Goal: Task Accomplishment & Management: Manage account settings

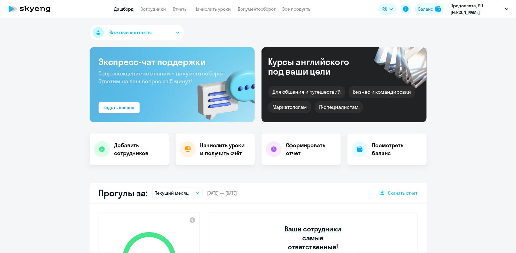
select select "30"
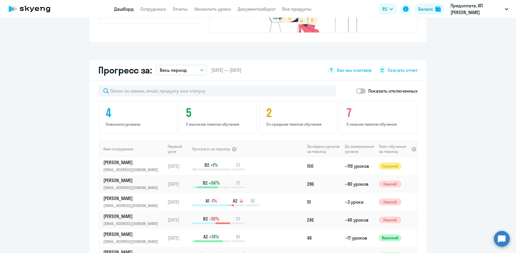
scroll to position [300, 0]
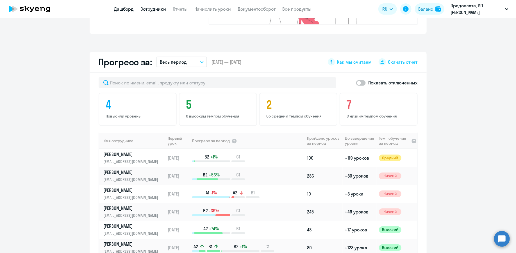
click at [157, 10] on link "Сотрудники" at bounding box center [154, 9] width 26 height 6
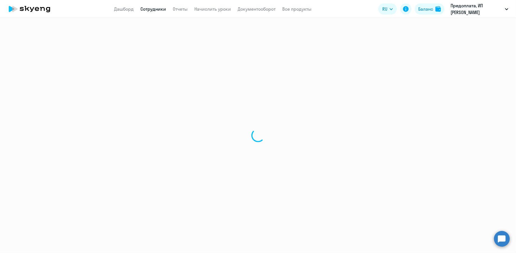
select select "30"
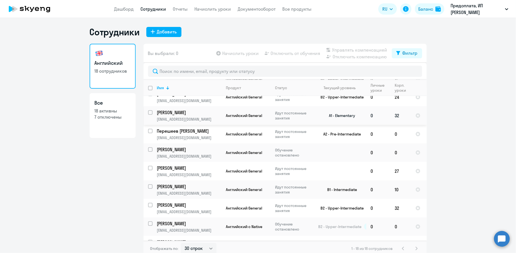
scroll to position [200, 0]
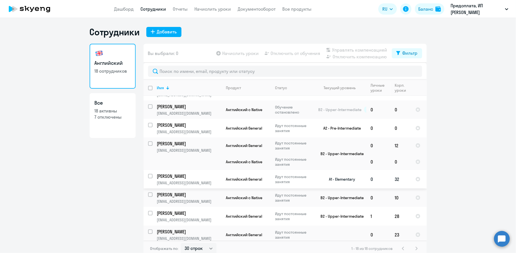
click at [150, 174] on input "select row 15803115" at bounding box center [153, 179] width 11 height 11
checkbox input "true"
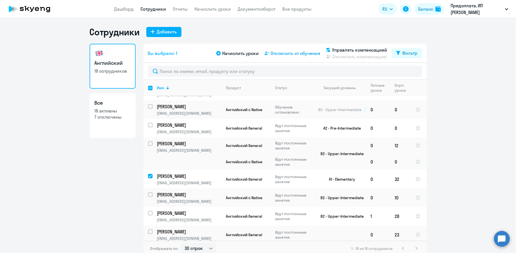
click at [297, 56] on span "Отключить от обучения" at bounding box center [296, 53] width 50 height 7
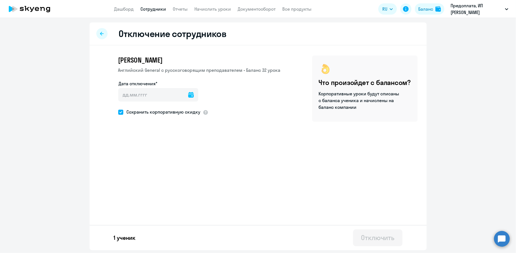
click at [188, 96] on icon at bounding box center [191, 95] width 6 height 6
click at [150, 162] on span "13" at bounding box center [149, 160] width 10 height 10
type input "[DATE]"
click at [250, 163] on div "Отключение сотрудников [PERSON_NAME] Английский General с [DEMOGRAPHIC_DATA] пр…" at bounding box center [258, 136] width 337 height 228
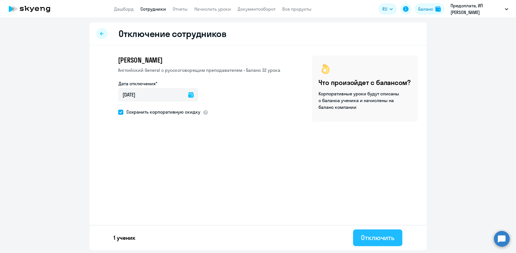
click at [367, 237] on div "Отключить" at bounding box center [377, 238] width 33 height 9
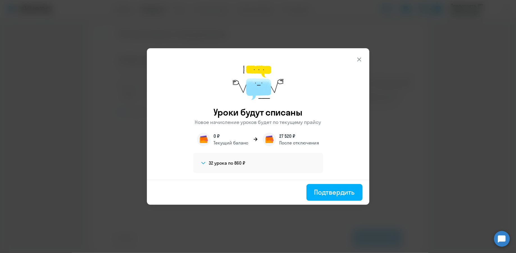
click at [207, 166] on span at bounding box center [203, 163] width 7 height 7
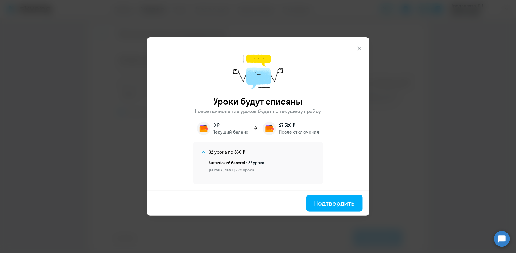
click at [360, 50] on icon at bounding box center [359, 48] width 7 height 7
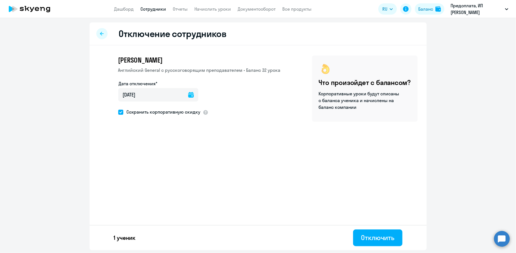
click at [154, 4] on app-header "Дашборд Сотрудники Отчеты Начислить уроки Документооборот Все продукты Дашборд …" at bounding box center [258, 9] width 516 height 18
click at [154, 8] on link "Сотрудники" at bounding box center [154, 9] width 26 height 6
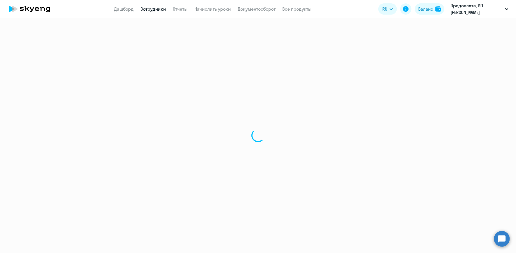
select select "30"
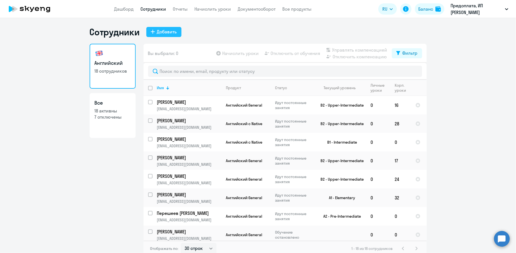
click at [162, 32] on div "Добавить" at bounding box center [167, 31] width 20 height 7
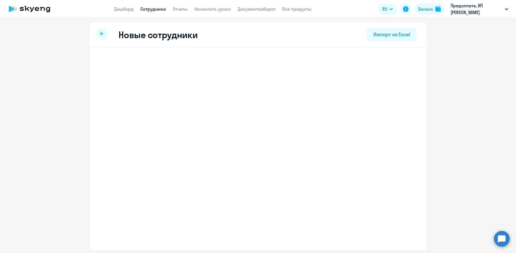
select select "english_adult_not_native_speaker"
select select "2"
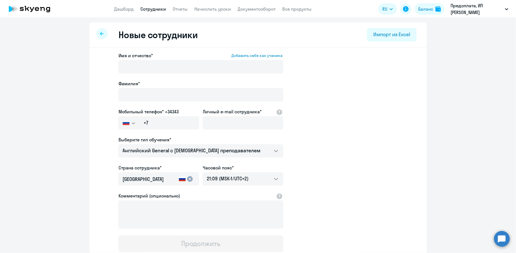
click at [126, 12] on app-menu-item-link "Дашборд" at bounding box center [124, 9] width 20 height 7
click at [149, 7] on link "Сотрудники" at bounding box center [154, 9] width 26 height 6
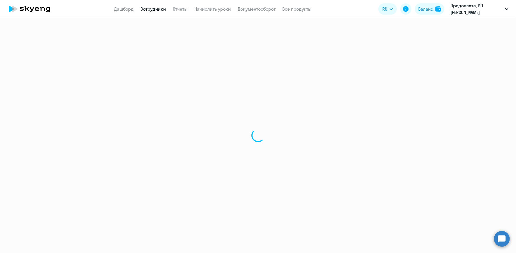
select select "30"
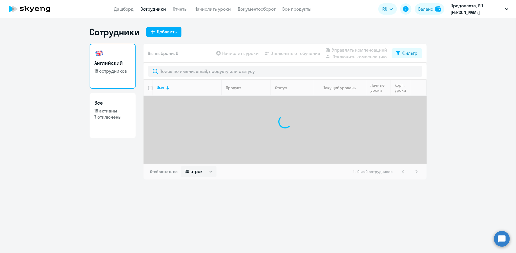
click at [209, 2] on app-header "Дашборд Сотрудники Отчеты Начислить уроки Документооборот Все продукты Дашборд …" at bounding box center [258, 9] width 516 height 18
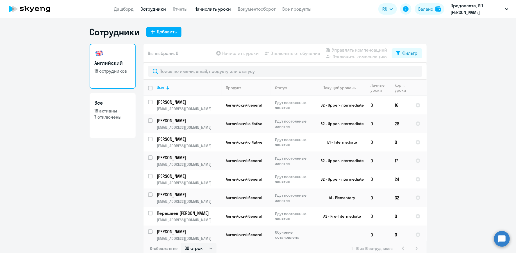
click at [207, 9] on link "Начислить уроки" at bounding box center [213, 9] width 37 height 6
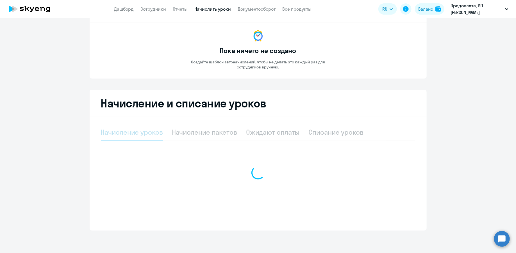
select select "10"
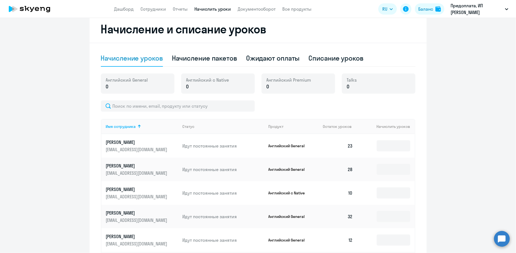
scroll to position [107, 0]
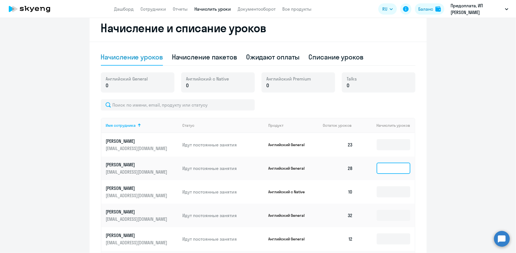
click at [392, 169] on input at bounding box center [394, 168] width 34 height 11
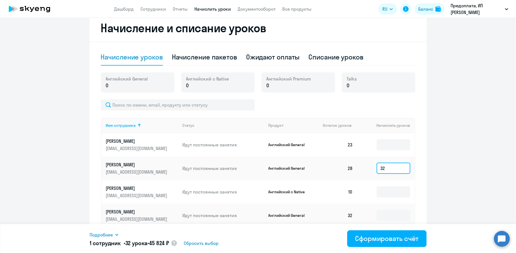
type input "32"
click at [100, 233] on span "Подробнее" at bounding box center [101, 235] width 23 height 7
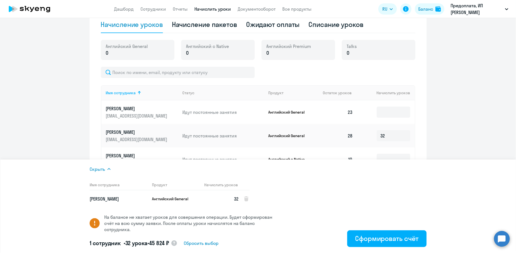
scroll to position [138, 0]
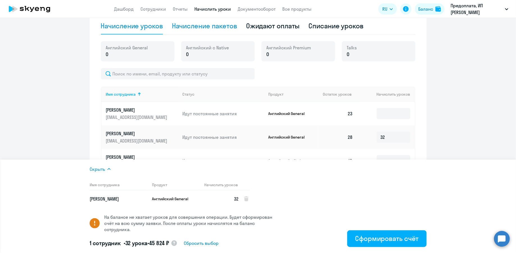
click at [187, 29] on div "Начисление пакетов" at bounding box center [204, 25] width 65 height 9
select select "10"
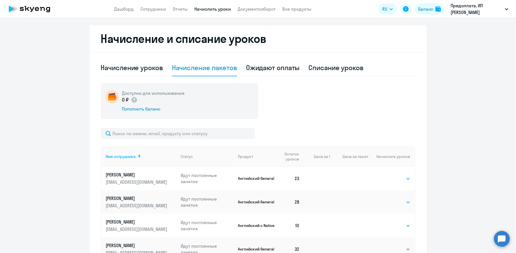
scroll to position [105, 0]
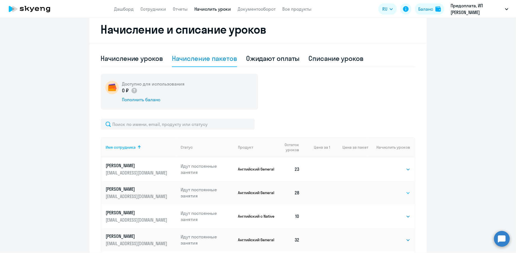
click at [399, 193] on select "Выбрать 4 8 16 32 64 96 128" at bounding box center [399, 193] width 23 height 7
select select "32"
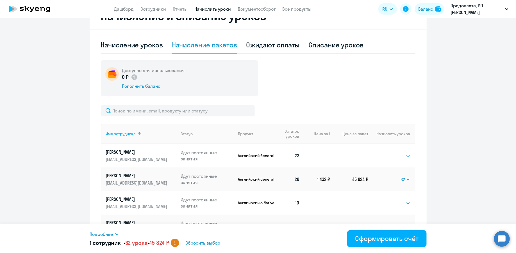
scroll to position [119, 0]
click at [408, 182] on select "Выбрать 4 8 16 32 64 96 128" at bounding box center [406, 179] width 10 height 7
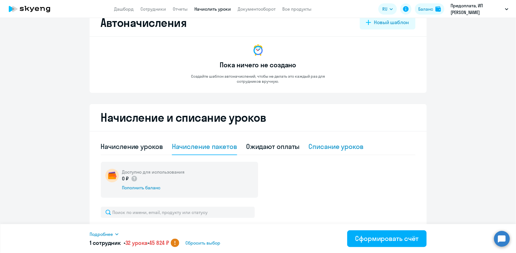
click at [347, 148] on div "Списание уроков" at bounding box center [336, 146] width 55 height 9
select select "10"
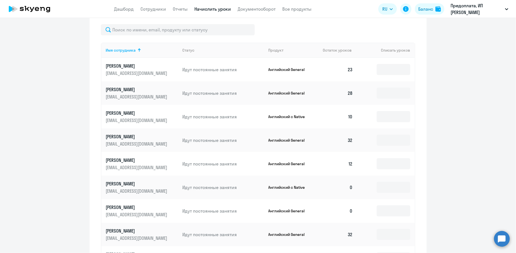
scroll to position [155, 0]
click at [383, 140] on input at bounding box center [394, 140] width 34 height 11
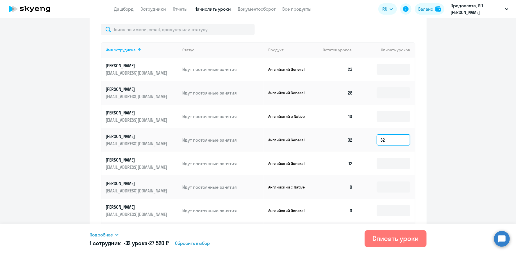
type input "32"
click at [413, 143] on td "32" at bounding box center [385, 140] width 57 height 24
click at [114, 238] on div "Подробнее" at bounding box center [208, 235] width 237 height 7
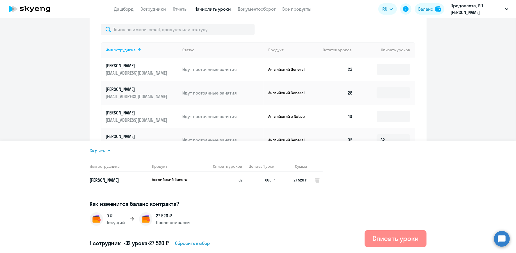
click at [386, 240] on div "Списать уроки" at bounding box center [396, 238] width 46 height 9
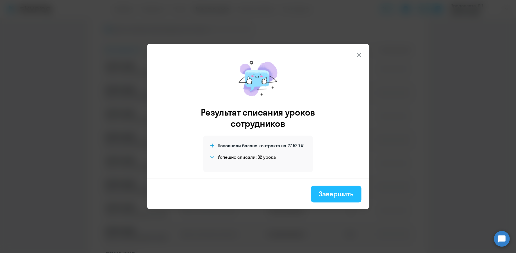
click at [345, 197] on div "Завершить" at bounding box center [336, 194] width 35 height 9
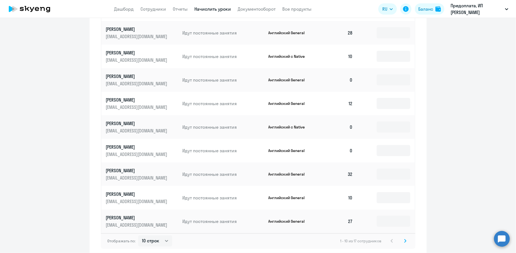
scroll to position [243, 0]
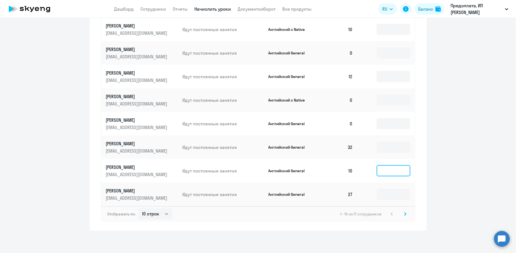
click at [402, 169] on input at bounding box center [394, 171] width 34 height 11
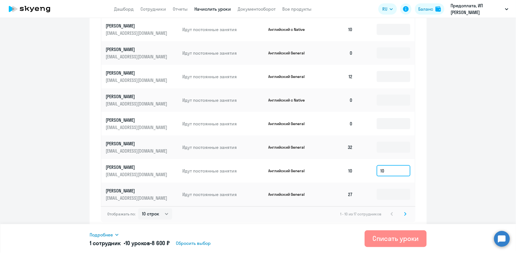
type input "10"
click at [401, 241] on div "Списать уроки" at bounding box center [396, 238] width 46 height 9
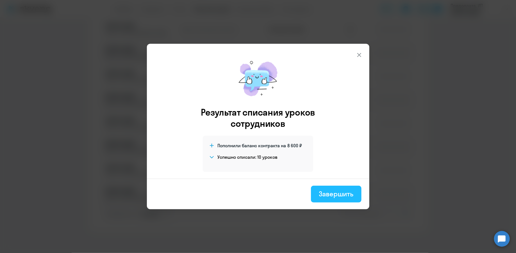
click at [339, 191] on div "Завершить" at bounding box center [336, 194] width 35 height 9
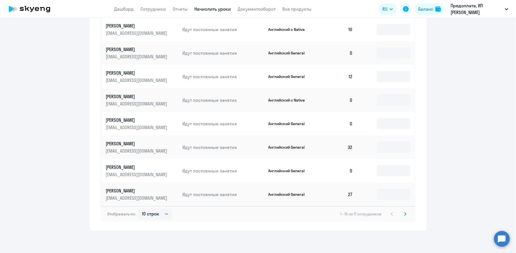
click at [394, 214] on div "1 - 10 из 17 сотрудников" at bounding box center [375, 214] width 68 height 7
click at [406, 215] on icon at bounding box center [406, 214] width 2 height 3
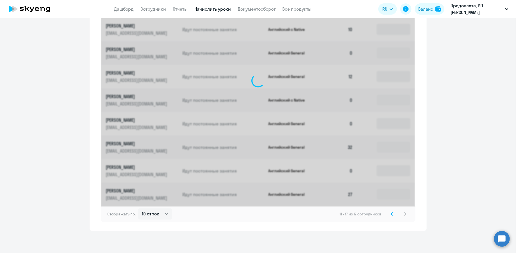
scroll to position [172, 0]
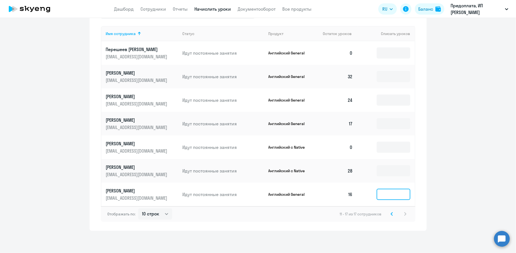
click at [379, 198] on input at bounding box center [394, 194] width 34 height 11
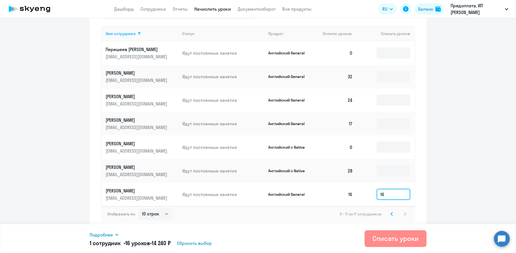
type input "16"
click at [392, 239] on div "Списать уроки" at bounding box center [396, 238] width 46 height 9
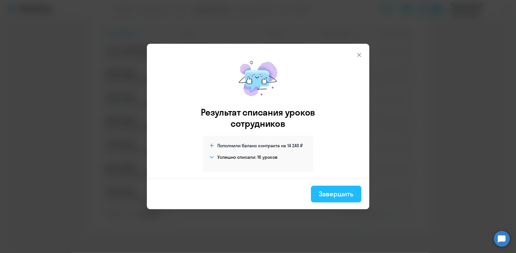
click at [354, 197] on button "Завершить" at bounding box center [336, 194] width 50 height 17
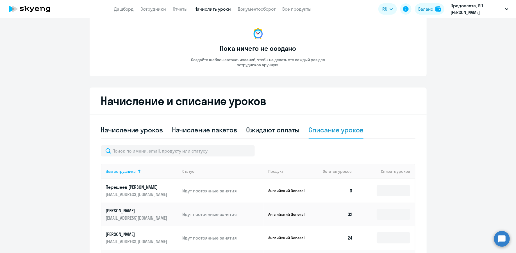
scroll to position [0, 0]
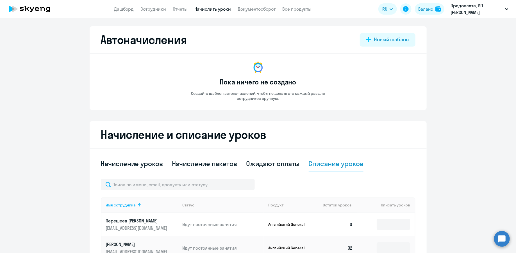
click at [209, 14] on app-header "Дашборд Сотрудники Отчеты Начислить уроки Документооборот Все продукты Дашборд …" at bounding box center [258, 9] width 516 height 18
click at [146, 166] on div "Начисление уроков" at bounding box center [132, 163] width 62 height 9
select select "10"
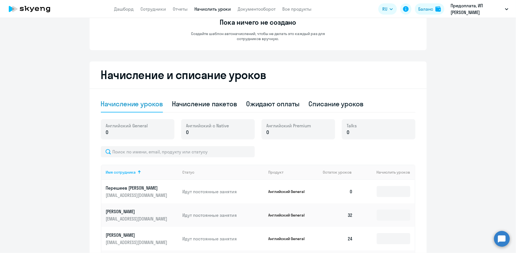
scroll to position [133, 0]
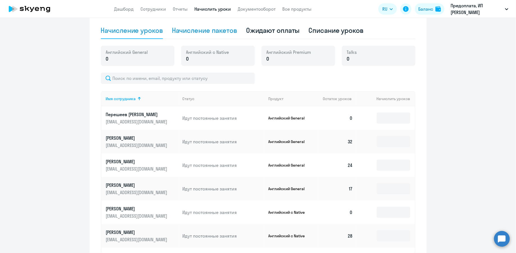
click at [213, 31] on div "Начисление пакетов" at bounding box center [204, 30] width 65 height 9
select select "10"
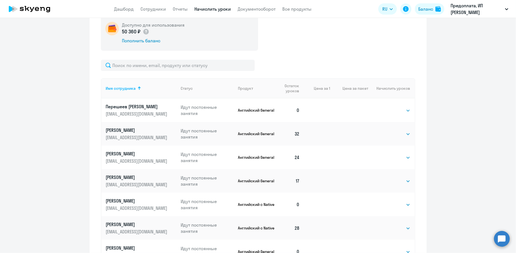
scroll to position [222, 0]
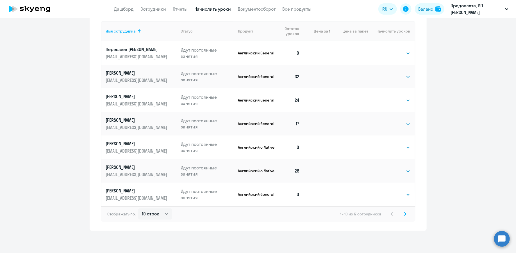
click at [406, 214] on icon at bounding box center [406, 214] width 2 height 3
click at [406, 213] on div "11 - 17 из 17 сотрудников" at bounding box center [374, 214] width 69 height 7
click at [392, 214] on icon at bounding box center [392, 214] width 2 height 4
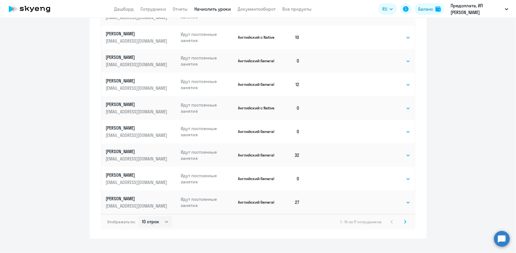
scroll to position [286, 0]
click at [403, 134] on td "Выбрать 4 8 16 32 64 96 128 Выбрать" at bounding box center [391, 131] width 46 height 24
click at [401, 131] on select "Выбрать 4 8 16 32 64 96 128" at bounding box center [399, 131] width 23 height 7
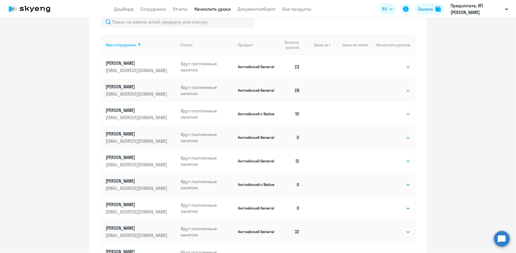
scroll to position [196, 0]
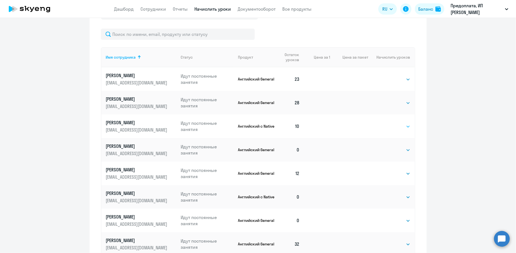
click at [394, 126] on select "Выбрать 4 8 16 32 64 96 128" at bounding box center [399, 126] width 23 height 7
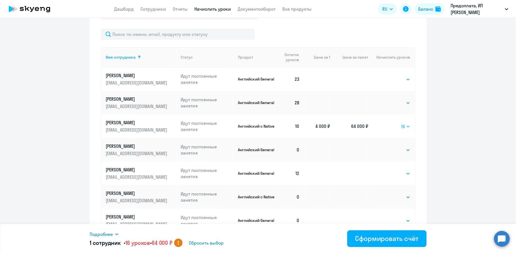
click at [408, 123] on select "Выбрать 4 8 16 32 64 96 128" at bounding box center [406, 126] width 9 height 7
click at [103, 235] on span "Подробнее" at bounding box center [101, 234] width 23 height 7
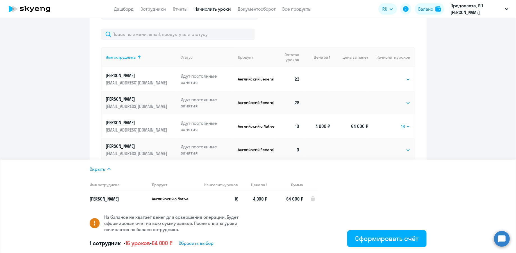
click at [402, 121] on td "Выбрать 4 8 16 32 64 96 128 16" at bounding box center [391, 127] width 46 height 24
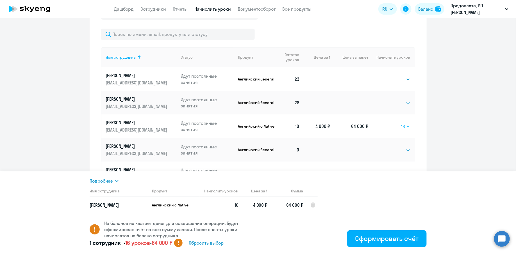
click at [402, 124] on select "Выбрать 4 8 16 32 64 96 128" at bounding box center [406, 126] width 9 height 7
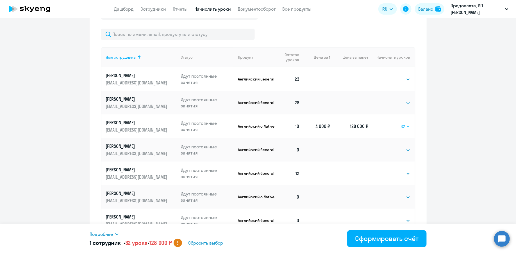
click at [407, 127] on select "Выбрать 4 8 16 32 64 96 128" at bounding box center [406, 126] width 10 height 7
click at [405, 125] on select "Выбрать 4 8 16 32 64 96 128" at bounding box center [406, 126] width 10 height 7
select select "128"
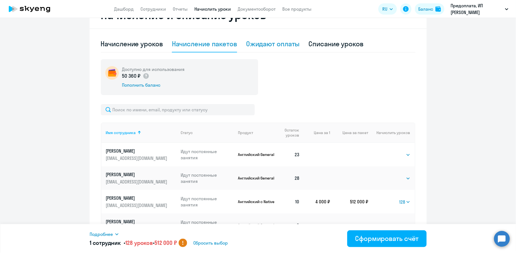
scroll to position [118, 0]
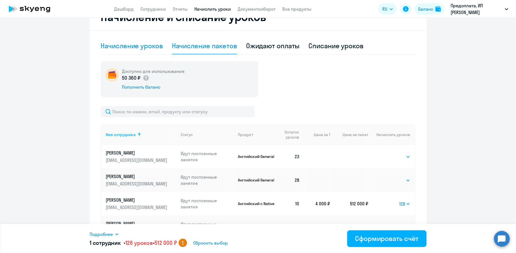
click at [127, 50] on div "Начисление уроков" at bounding box center [132, 45] width 62 height 9
select select "10"
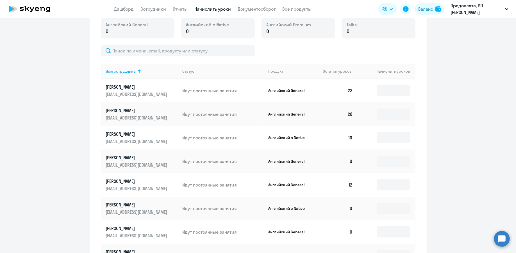
scroll to position [162, 0]
click at [394, 119] on input at bounding box center [394, 113] width 34 height 11
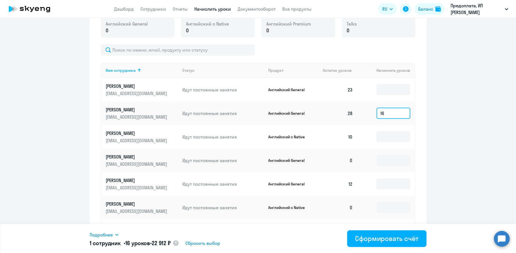
type input "16"
click at [111, 237] on span "Подробнее" at bounding box center [101, 235] width 23 height 7
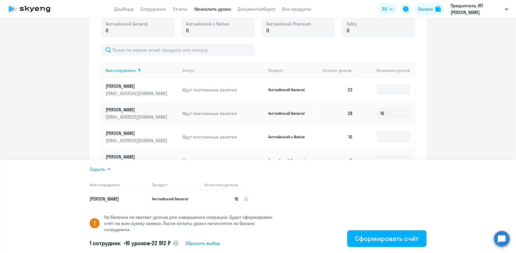
click at [158, 217] on p "На балансе не хватает уроков для совершения операции. Будет сформирован счёт на…" at bounding box center [191, 223] width 175 height 19
click at [184, 9] on link "Отчеты" at bounding box center [180, 9] width 15 height 6
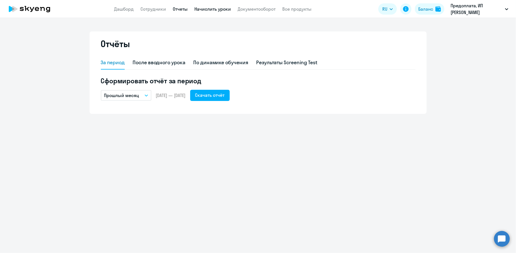
click at [223, 9] on link "Начислить уроки" at bounding box center [213, 9] width 37 height 6
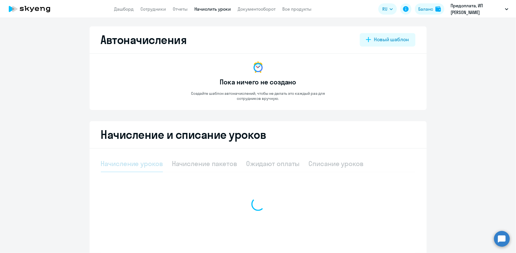
scroll to position [15, 0]
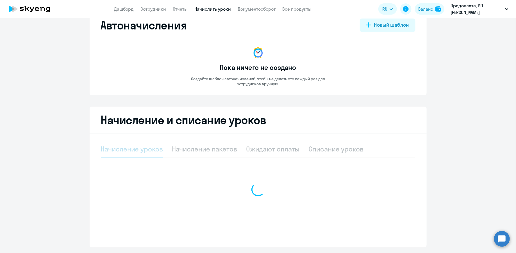
select select "10"
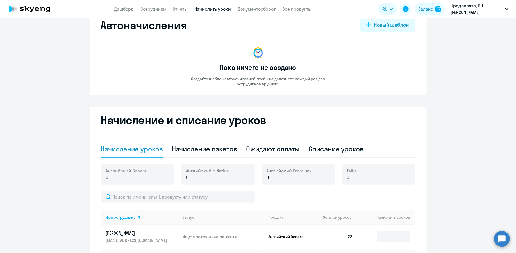
scroll to position [166, 0]
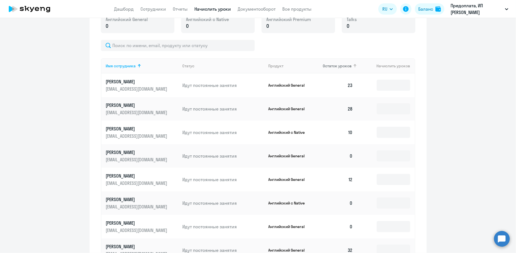
click at [345, 67] on span "Остаток уроков" at bounding box center [337, 66] width 29 height 5
click at [339, 67] on span "Остаток уроков" at bounding box center [337, 66] width 29 height 5
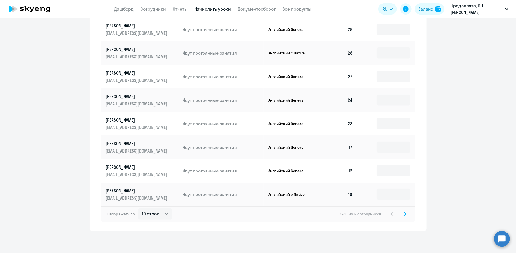
click at [405, 211] on svg-icon at bounding box center [405, 214] width 7 height 7
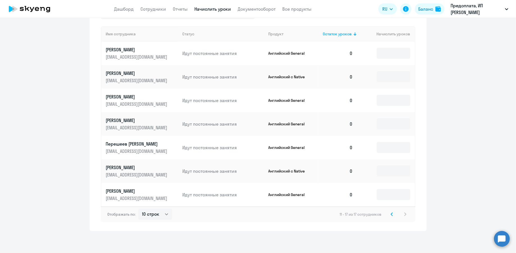
scroll to position [194, 0]
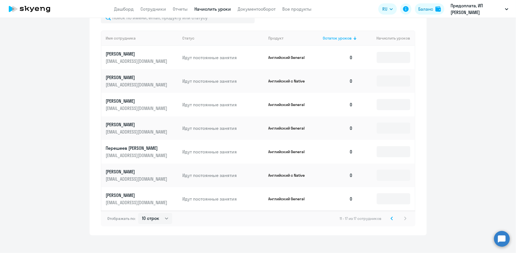
click at [392, 221] on svg-icon at bounding box center [392, 219] width 7 height 7
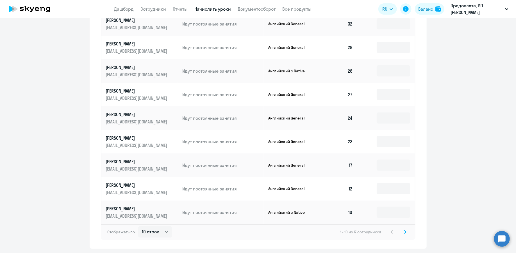
scroll to position [269, 0]
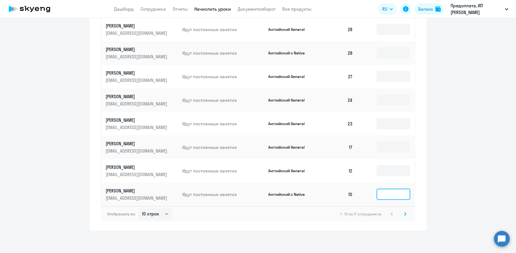
click at [388, 196] on input at bounding box center [394, 194] width 34 height 11
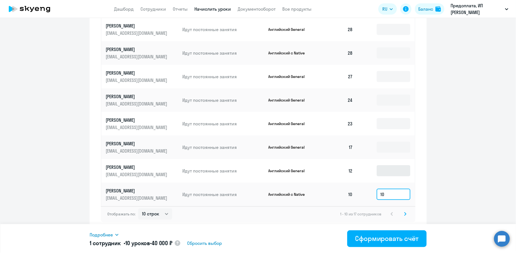
type input "10"
click at [393, 176] on input at bounding box center [394, 171] width 34 height 11
type input "5"
click at [362, 172] on td "5" at bounding box center [385, 171] width 57 height 24
click at [96, 233] on span "Подробнее" at bounding box center [101, 235] width 23 height 7
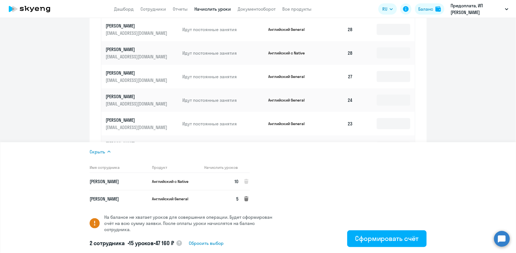
click at [246, 200] on icon at bounding box center [246, 199] width 4 height 5
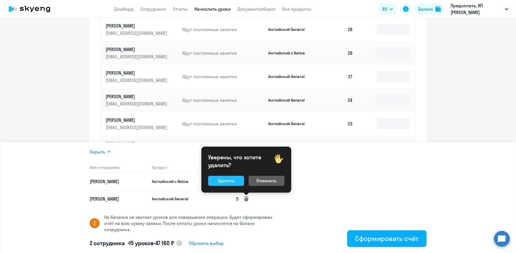
click at [235, 184] on button "Удалить" at bounding box center [226, 181] width 36 height 10
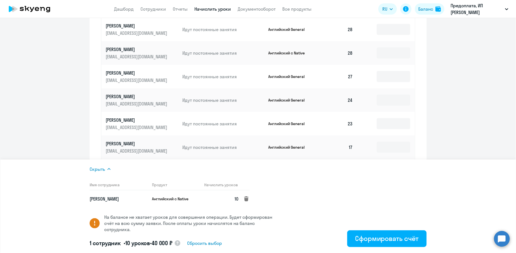
click at [246, 201] on icon at bounding box center [246, 199] width 4 height 5
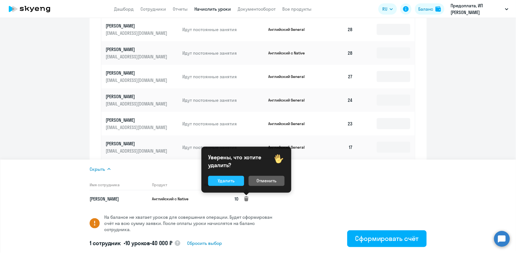
click at [232, 180] on div "Удалить" at bounding box center [226, 181] width 17 height 7
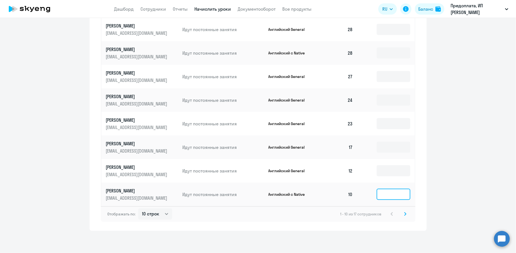
click at [398, 195] on input at bounding box center [394, 194] width 34 height 11
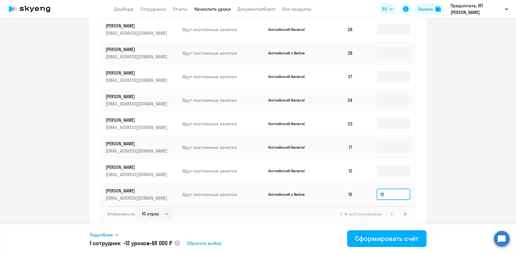
click at [382, 193] on input "12" at bounding box center [394, 194] width 34 height 11
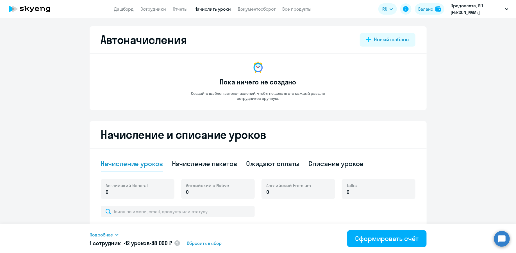
type input "12"
click at [210, 10] on link "Начислить уроки" at bounding box center [213, 9] width 37 height 6
click at [186, 13] on app-header "Дашборд Сотрудники Отчеты Начислить уроки Документооборот Все продукты Дашборд …" at bounding box center [258, 9] width 516 height 18
click at [431, 9] on div "Баланс" at bounding box center [425, 9] width 15 height 7
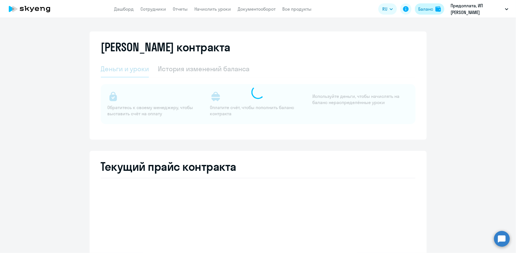
select select "english_adult_not_native_speaker"
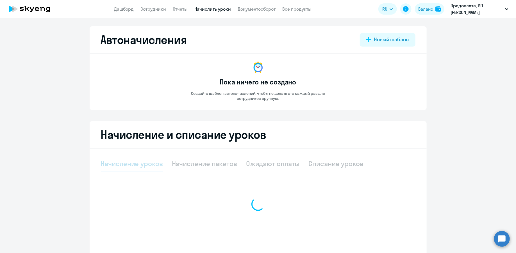
select select "10"
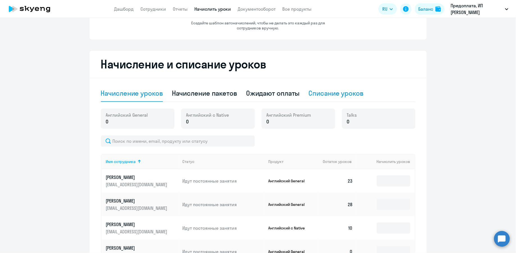
scroll to position [48, 0]
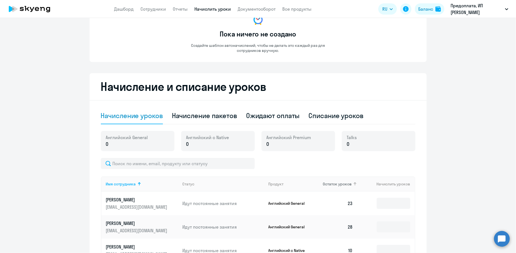
click at [337, 180] on th "Остаток уроков" at bounding box center [337, 184] width 39 height 15
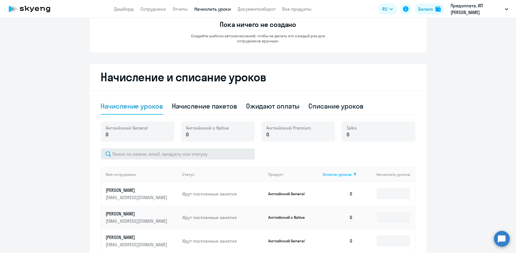
scroll to position [73, 0]
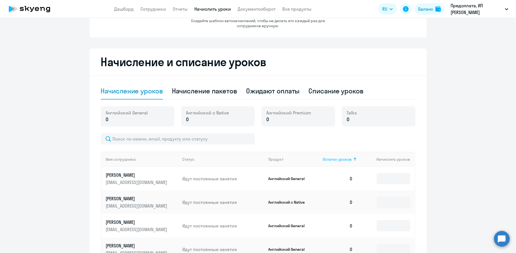
click at [336, 160] on span "Остаток уроков" at bounding box center [337, 159] width 29 height 5
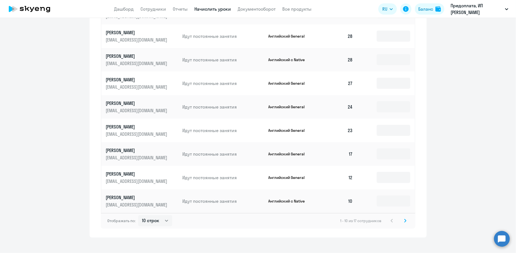
scroll to position [269, 0]
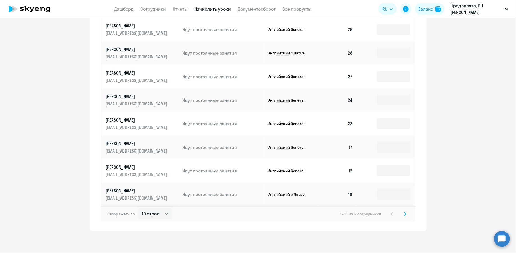
click at [406, 216] on icon at bounding box center [405, 214] width 2 height 4
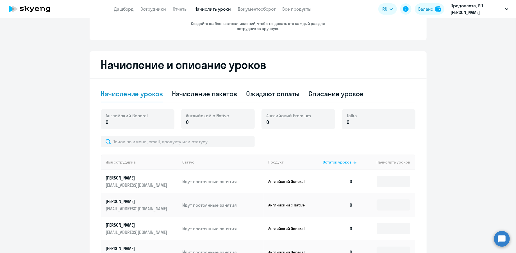
scroll to position [198, 0]
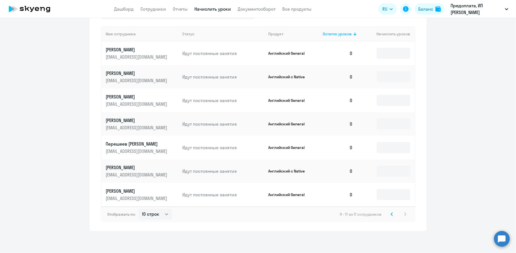
click at [391, 215] on icon at bounding box center [392, 214] width 2 height 3
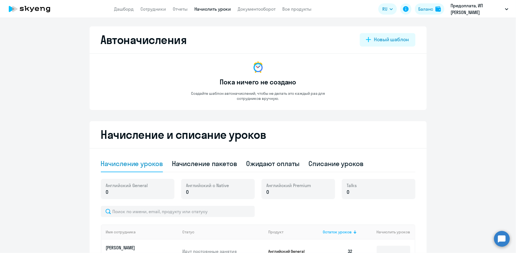
scroll to position [9, 0]
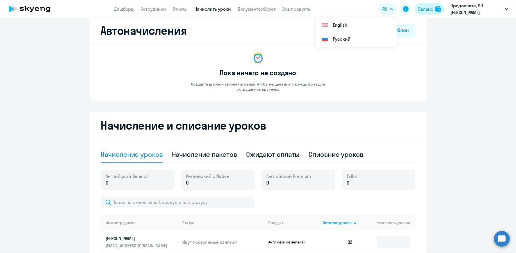
click at [427, 9] on div "Баланс" at bounding box center [425, 9] width 15 height 7
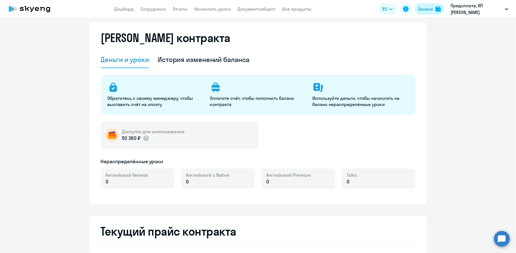
select select "english_adult_not_native_speaker"
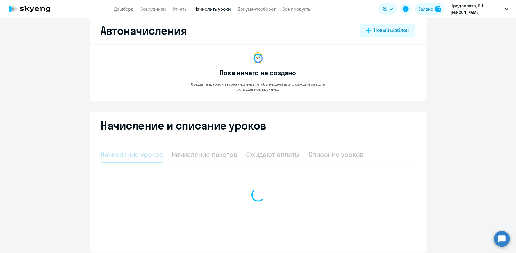
select select "10"
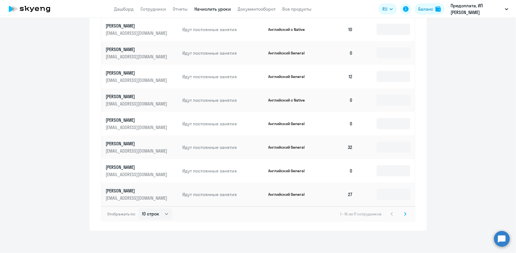
scroll to position [124, 0]
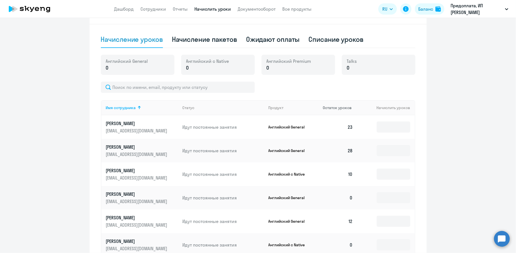
click at [334, 105] on th "Остаток уроков" at bounding box center [337, 107] width 39 height 15
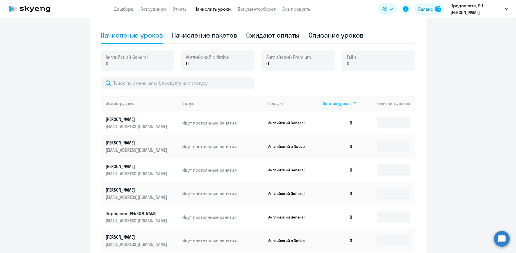
click at [344, 105] on span "Остаток уроков" at bounding box center [337, 103] width 29 height 5
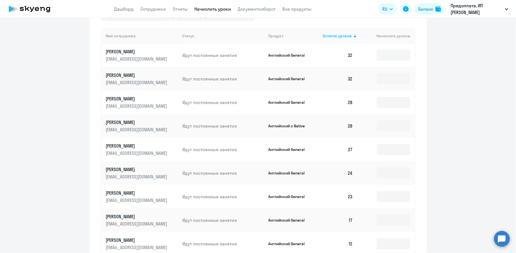
scroll to position [269, 0]
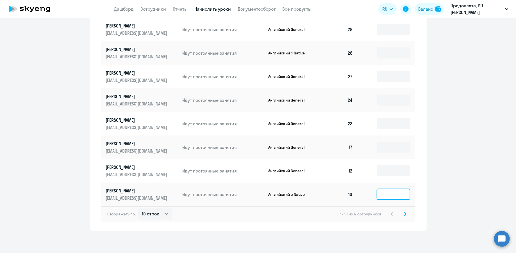
click at [383, 198] on input at bounding box center [394, 194] width 34 height 11
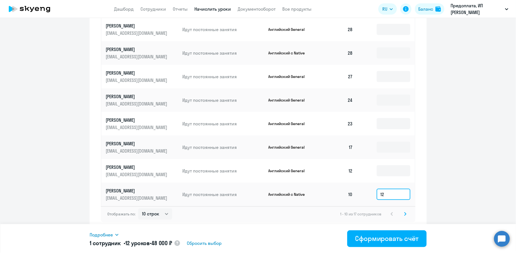
drag, startPoint x: 386, startPoint y: 197, endPoint x: 382, endPoint y: 196, distance: 4.3
click at [382, 196] on input "12" at bounding box center [394, 194] width 34 height 11
click at [324, 206] on td "10" at bounding box center [337, 195] width 39 height 24
click at [381, 192] on input "13" at bounding box center [394, 194] width 34 height 11
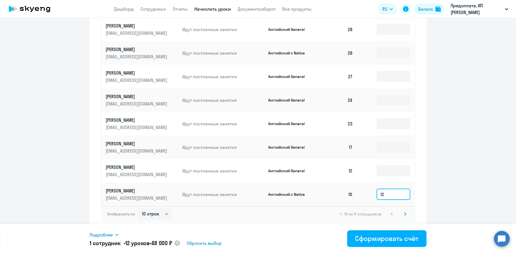
type input "12"
click at [312, 205] on td "Английский с Native" at bounding box center [291, 195] width 55 height 24
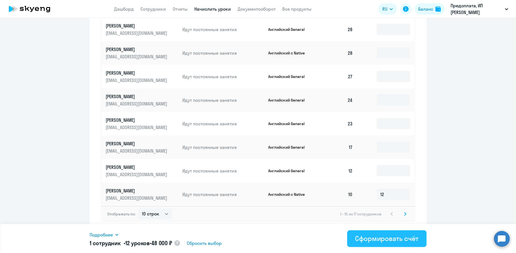
click at [387, 238] on div "Сформировать счёт" at bounding box center [387, 238] width 64 height 9
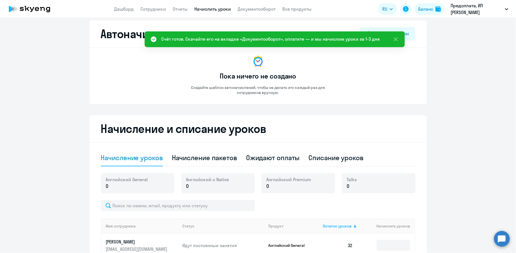
scroll to position [6, 0]
click at [252, 150] on div "Ожидают оплаты" at bounding box center [273, 158] width 54 height 17
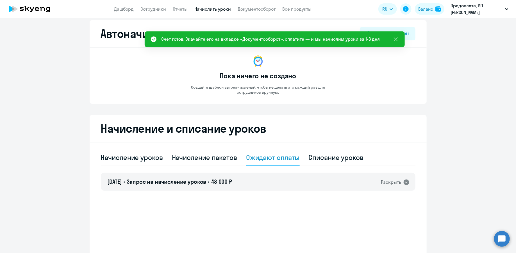
scroll to position [31, 0]
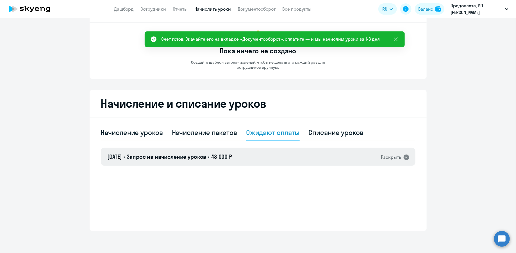
click at [286, 153] on div "[DATE] • Запрос на начисление уроков • 48 000 ₽ Раскрыть" at bounding box center [258, 157] width 315 height 18
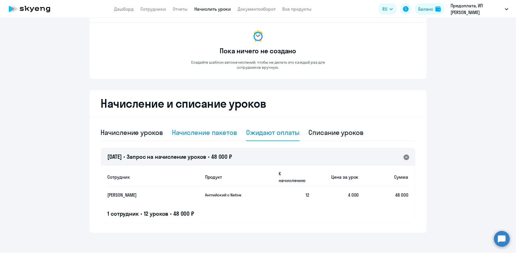
click at [214, 136] on div "Начисление пакетов" at bounding box center [204, 132] width 65 height 9
select select "10"
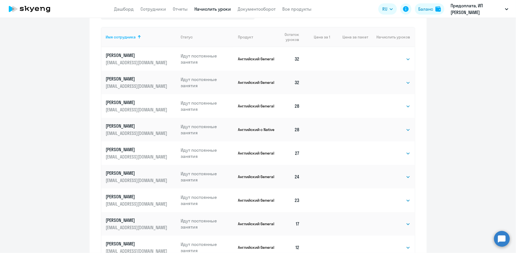
scroll to position [293, 0]
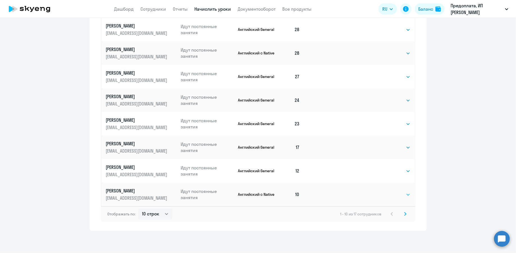
click at [390, 195] on select "Выбрать 4 8 16 32 64 96 128" at bounding box center [399, 195] width 23 height 7
select select "8"
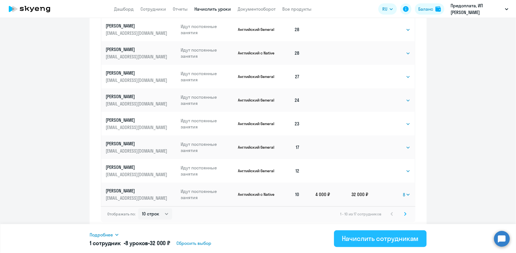
click at [386, 238] on div "Начислить сотрудникам" at bounding box center [380, 238] width 77 height 9
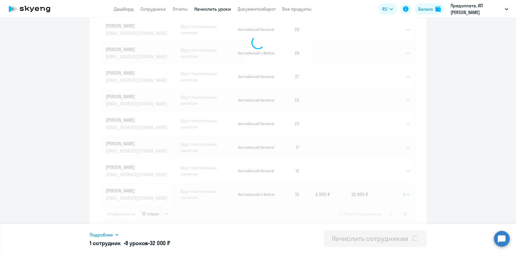
select select
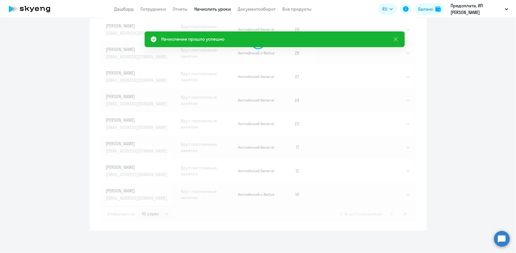
scroll to position [0, 0]
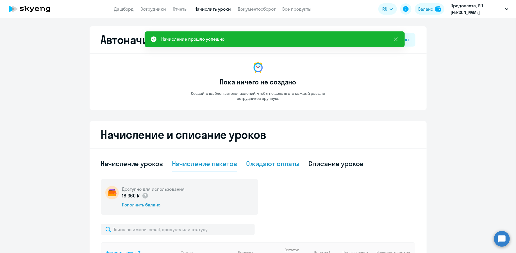
click at [265, 164] on div "Ожидают оплаты" at bounding box center [273, 163] width 54 height 9
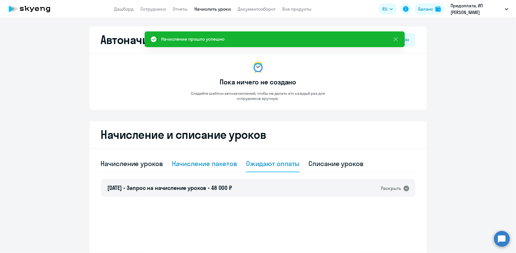
click at [211, 160] on div "Начисление пакетов" at bounding box center [204, 163] width 65 height 9
select select "10"
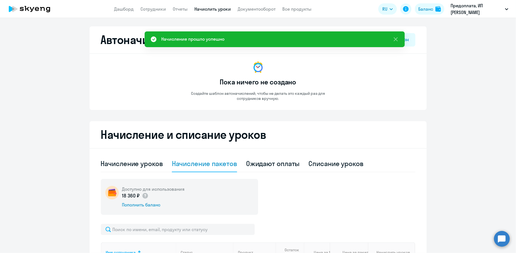
scroll to position [89, 0]
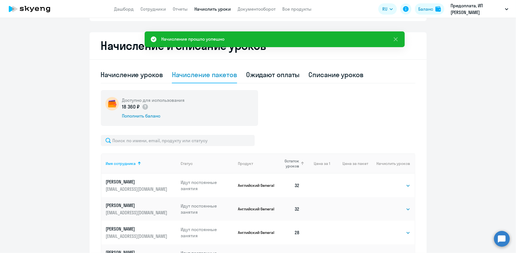
click at [290, 167] on span "Остаток уроков" at bounding box center [289, 164] width 19 height 10
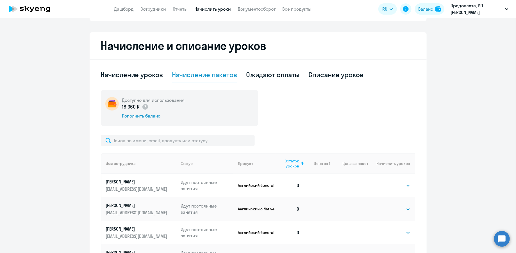
scroll to position [95, 0]
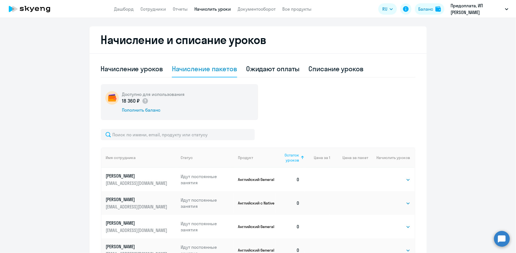
click at [285, 159] on span "Остаток уроков" at bounding box center [289, 158] width 19 height 10
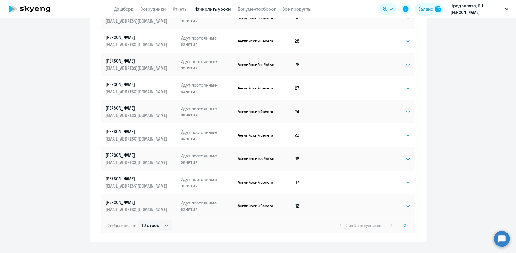
scroll to position [293, 0]
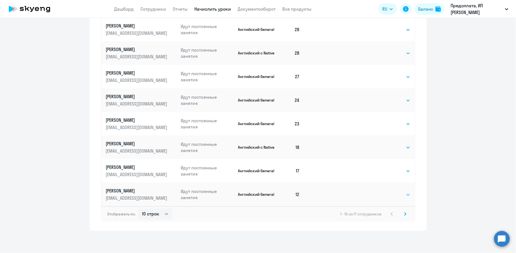
click at [390, 194] on select "Выбрать 4 8 16 32 64 96 128" at bounding box center [399, 195] width 23 height 7
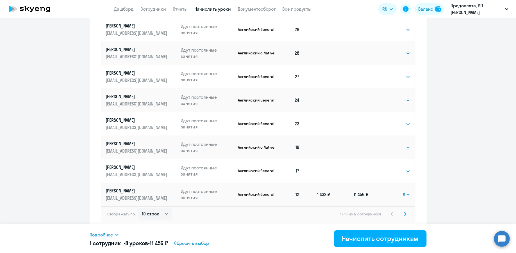
click at [403, 194] on td "Выбрать 4 8 16 32 64 96 128 8" at bounding box center [391, 195] width 46 height 24
click at [410, 195] on select "Выбрать 4 8 16 32 64 96 128" at bounding box center [406, 195] width 7 height 7
select select "16"
click at [405, 200] on td "Выбрать 4 8 16 32 64 96 128 16" at bounding box center [391, 195] width 46 height 24
click at [405, 195] on select "Выбрать 4 8 16 32 64 96 128" at bounding box center [406, 195] width 9 height 7
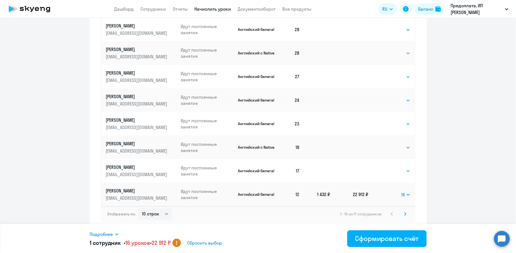
scroll to position [189, 0]
